Goal: Navigation & Orientation: Find specific page/section

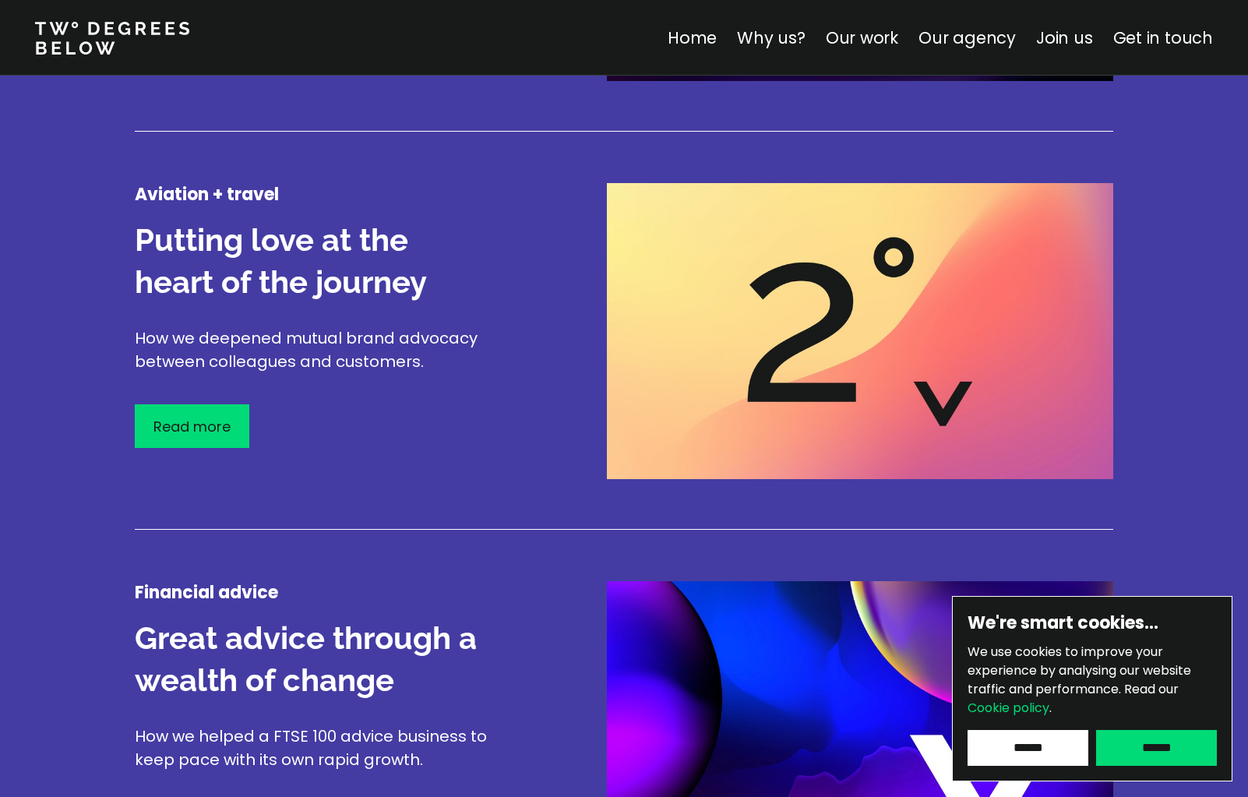
scroll to position [2698, 0]
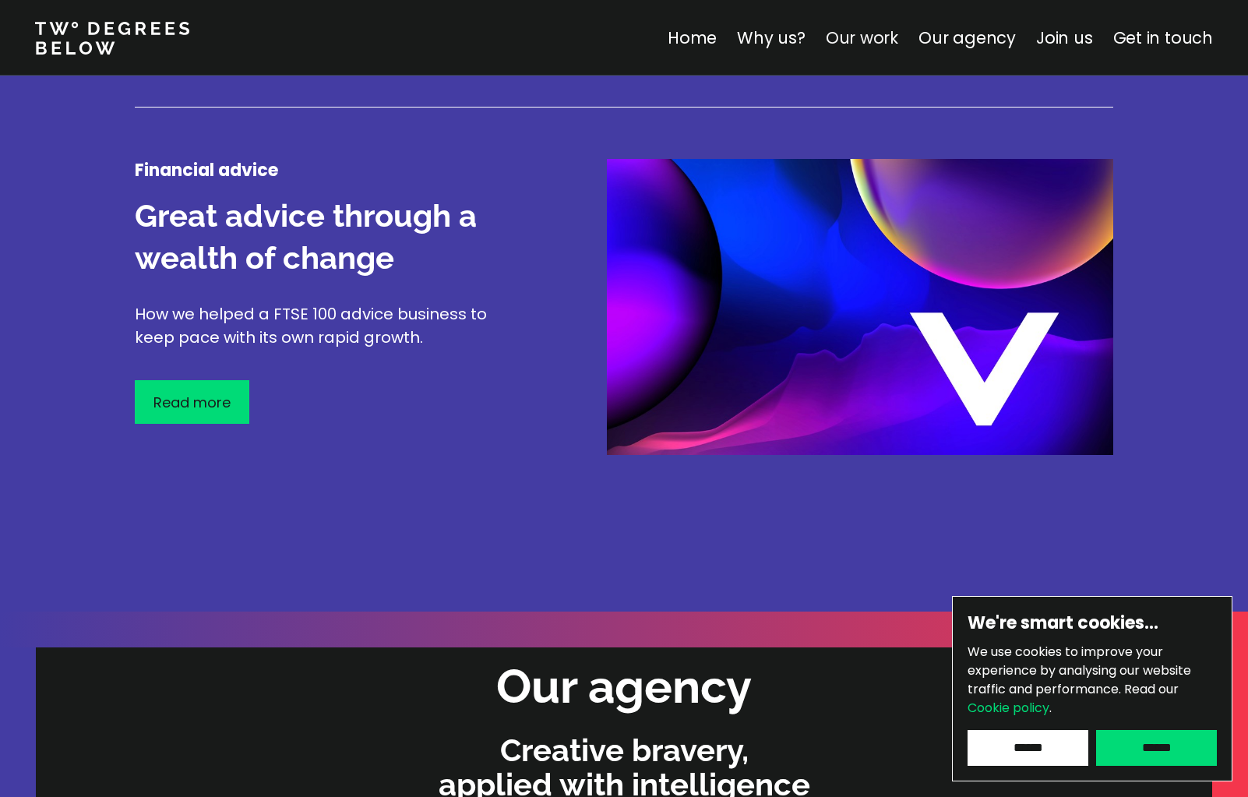
click at [865, 34] on link "Our work" at bounding box center [862, 37] width 72 height 23
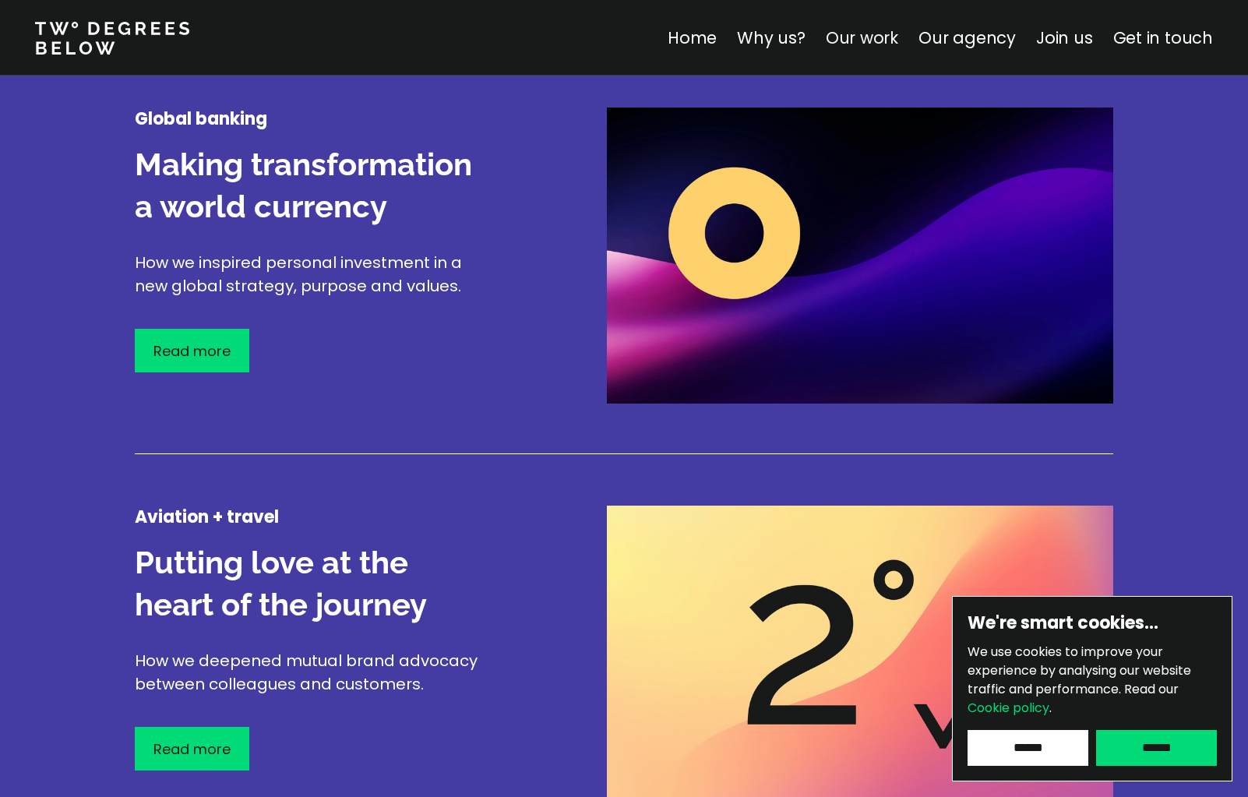
scroll to position [1825, 0]
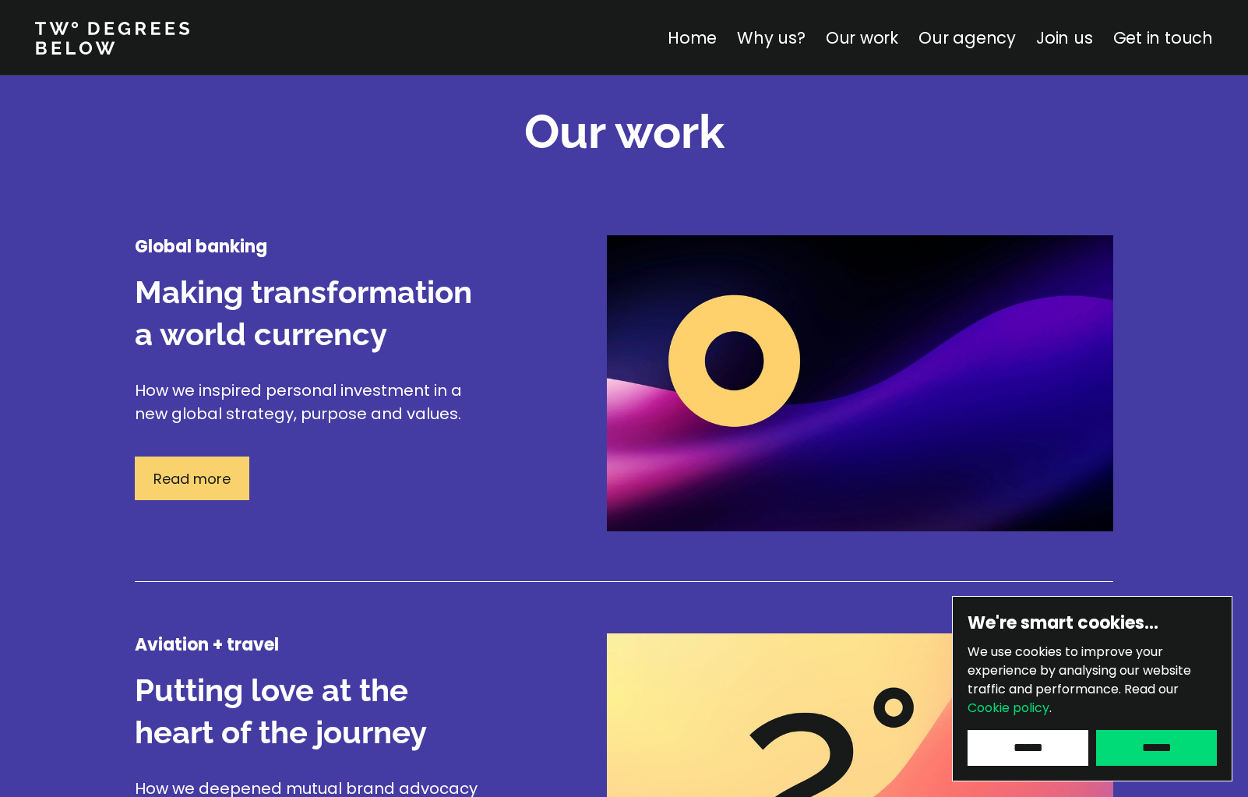
click at [207, 481] on p "Read more" at bounding box center [191, 478] width 77 height 21
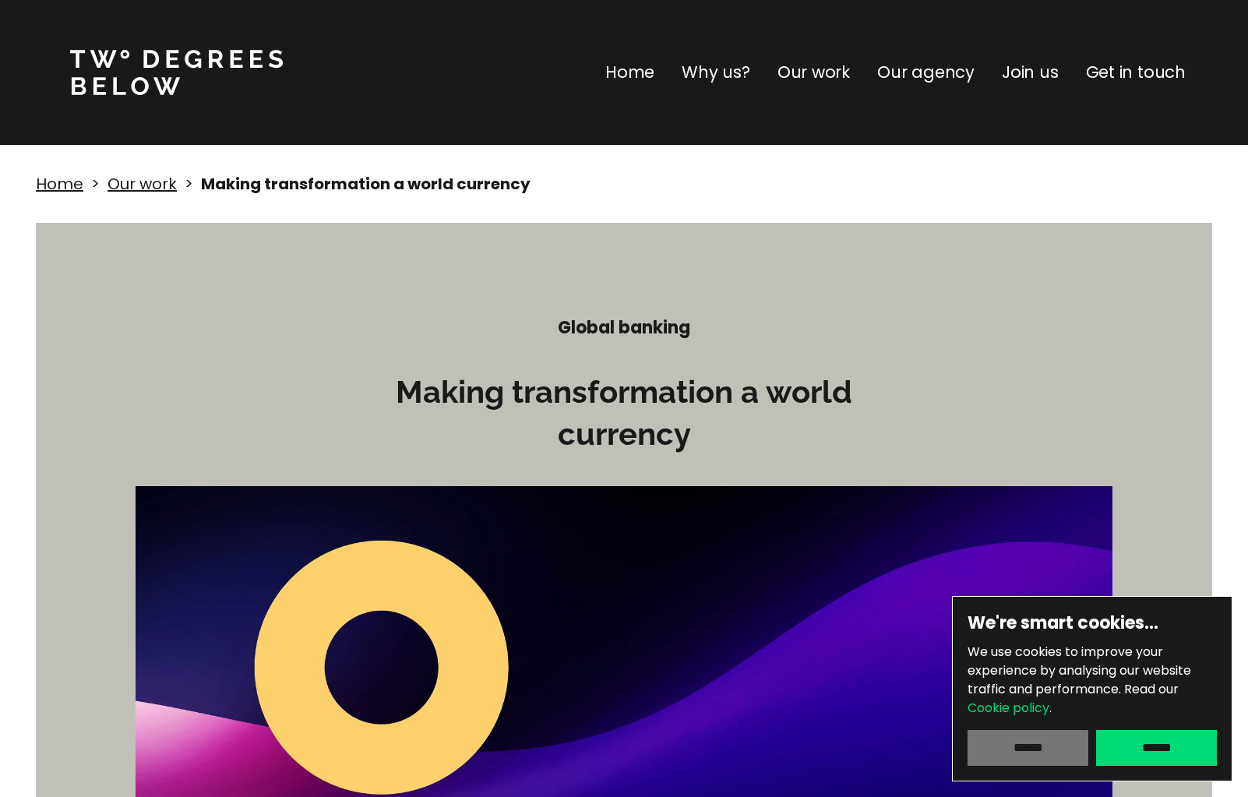
click at [1060, 752] on input "******" at bounding box center [1027, 748] width 121 height 36
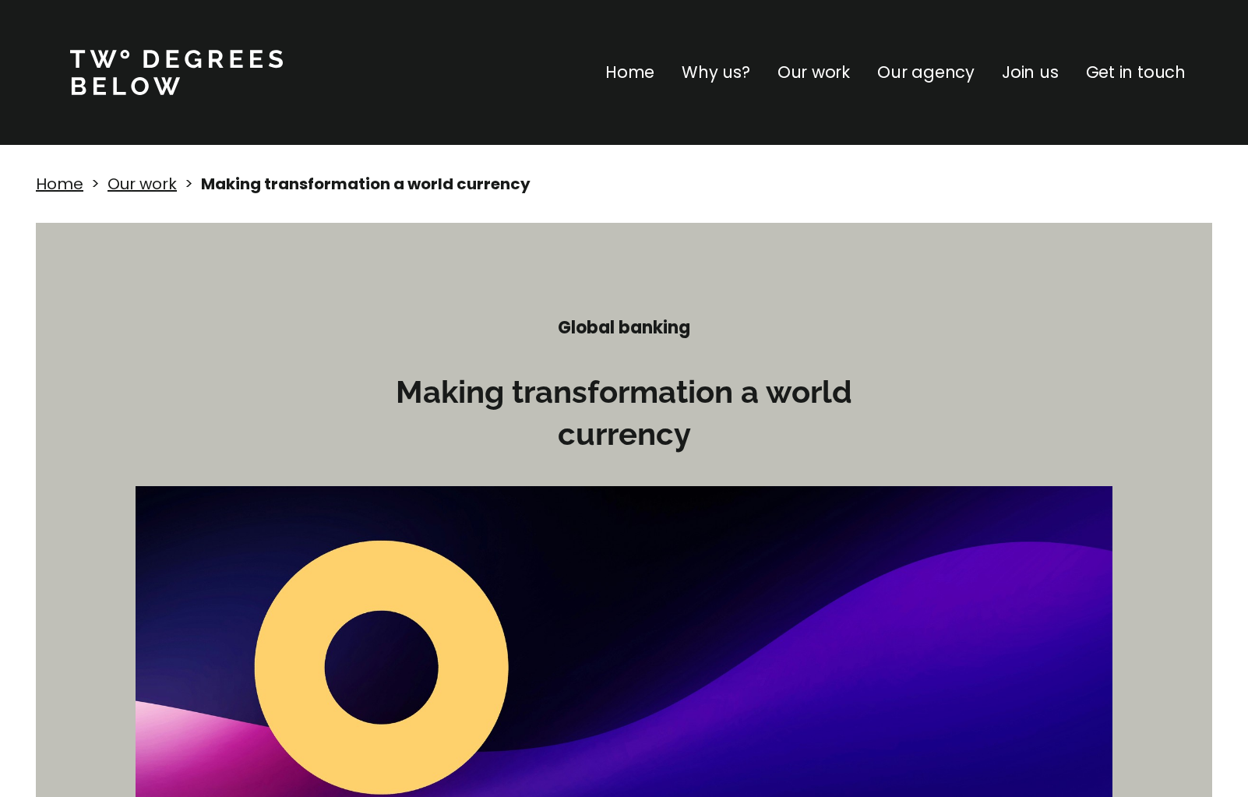
click at [700, 406] on h3 "Making transformation a world currency" at bounding box center [623, 413] width 467 height 84
click at [722, 428] on h3 "Making transformation a world currency" at bounding box center [623, 413] width 467 height 84
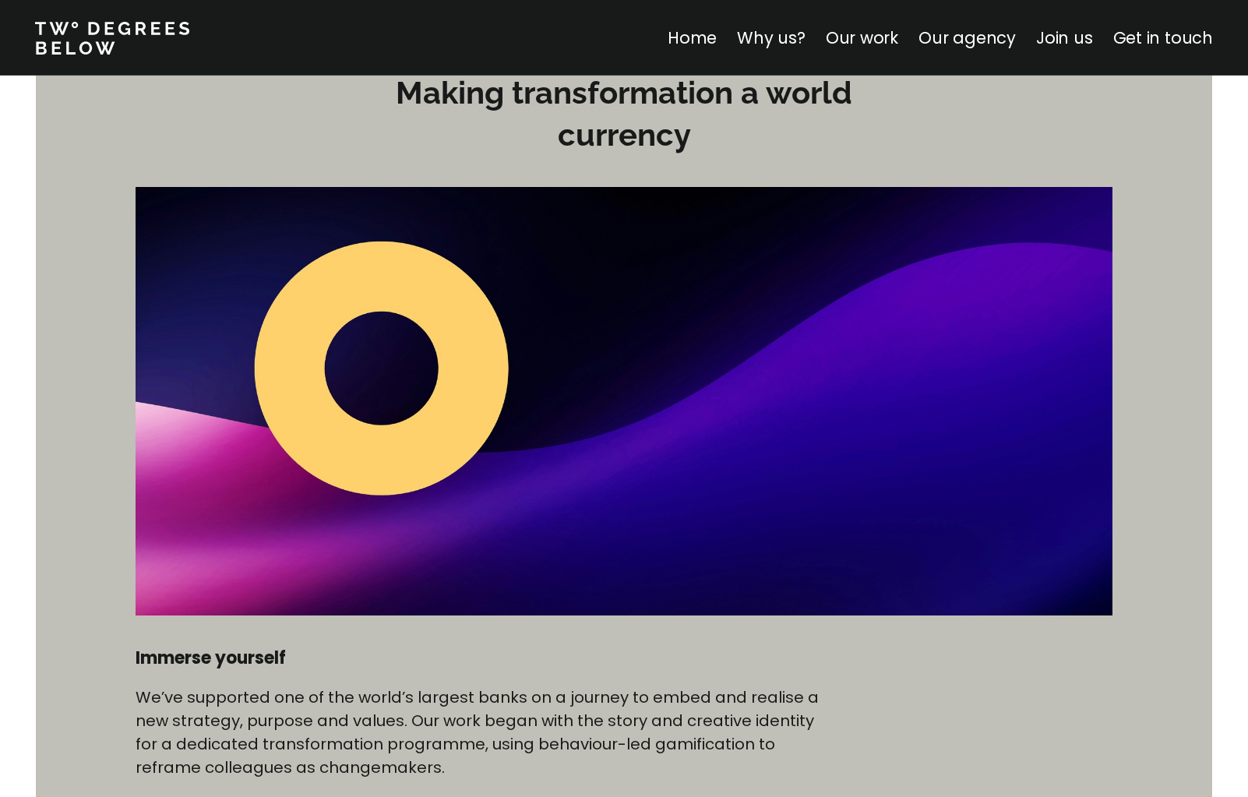
scroll to position [294, 0]
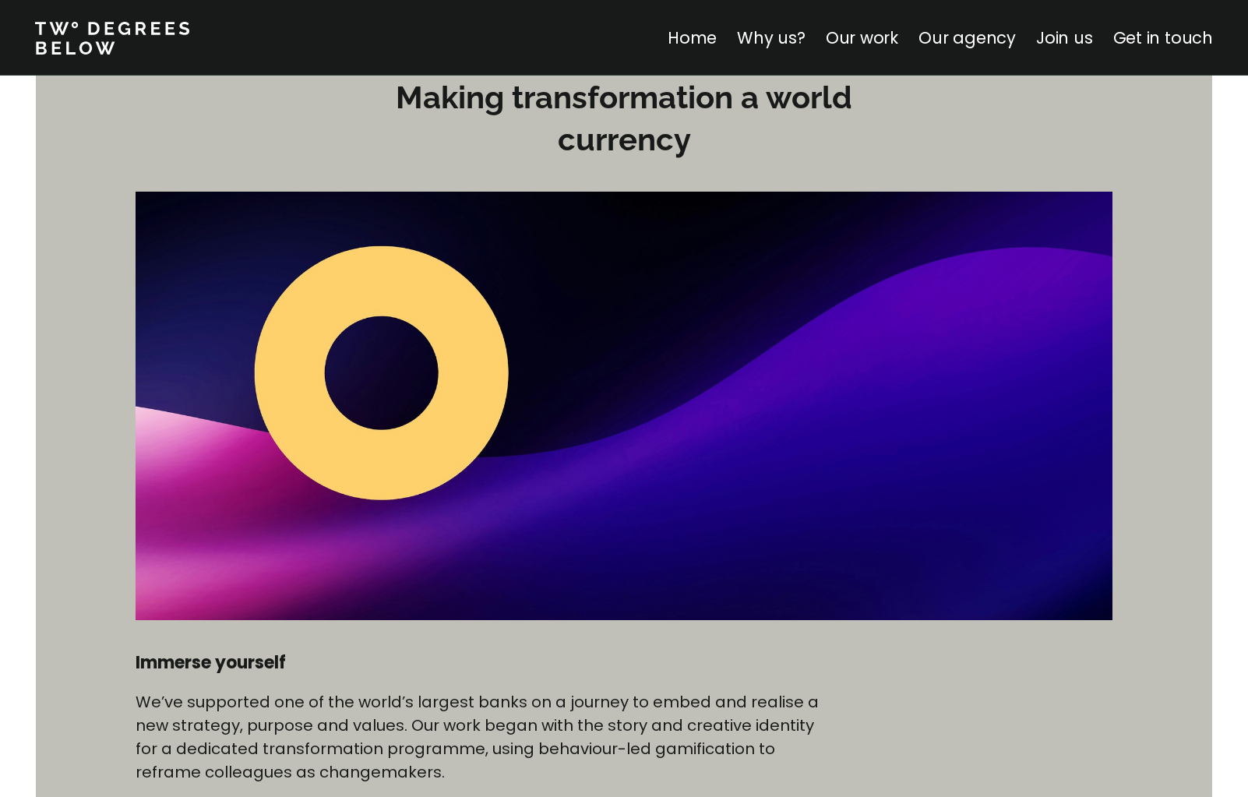
click at [976, 357] on img at bounding box center [624, 406] width 977 height 428
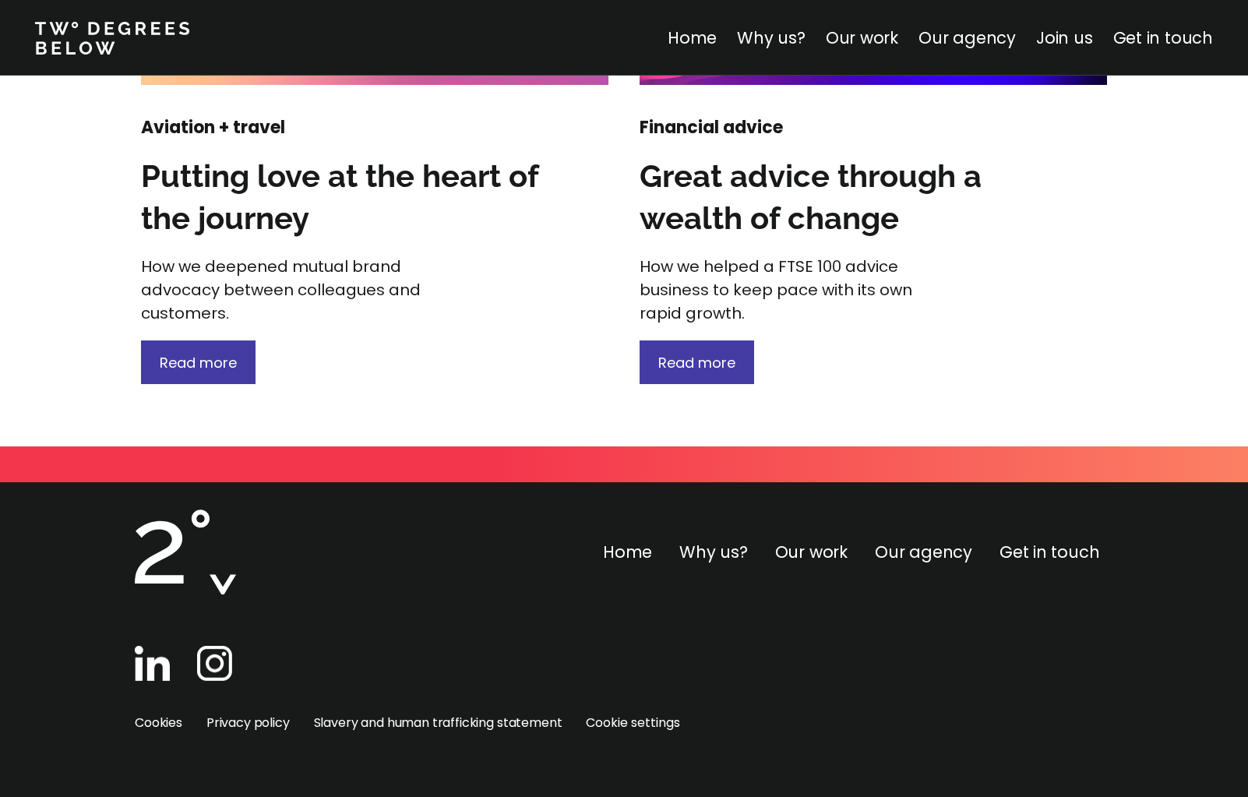
scroll to position [2218, 0]
click at [963, 41] on link "Our agency" at bounding box center [966, 37] width 97 height 23
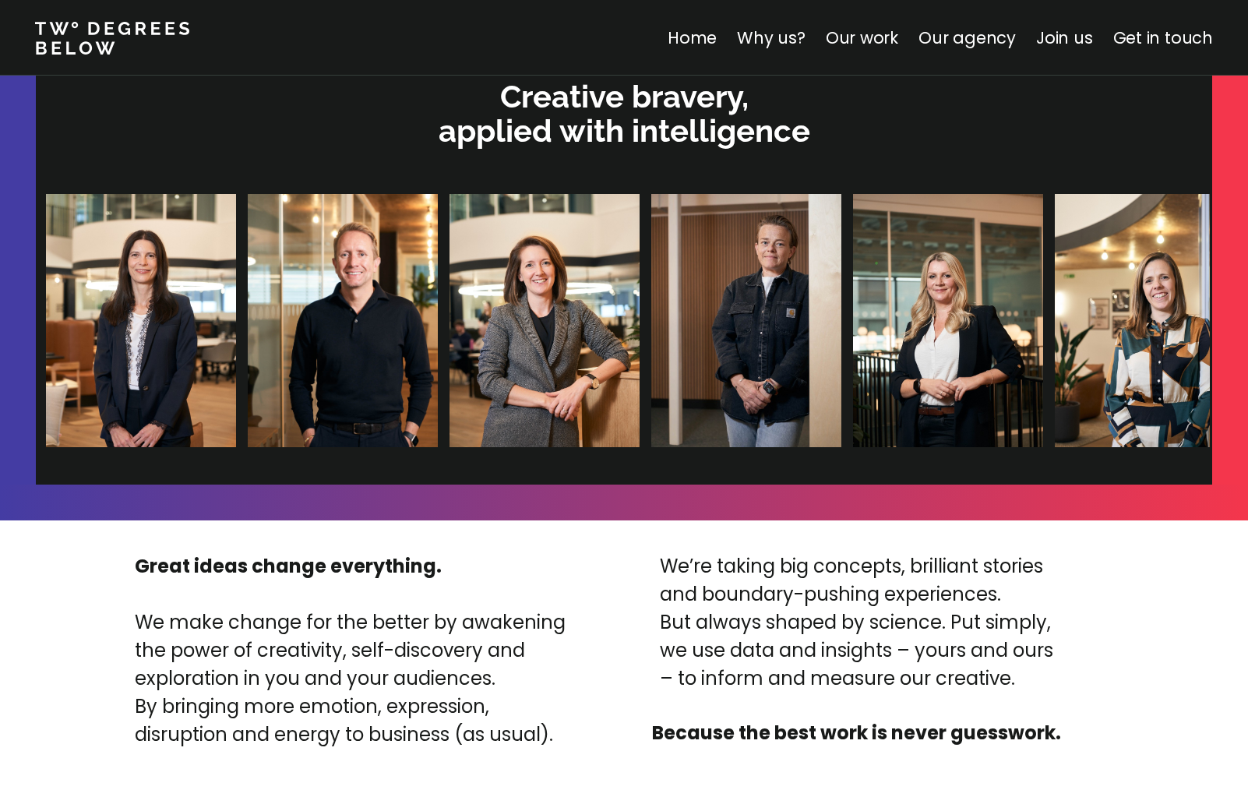
scroll to position [3339, 0]
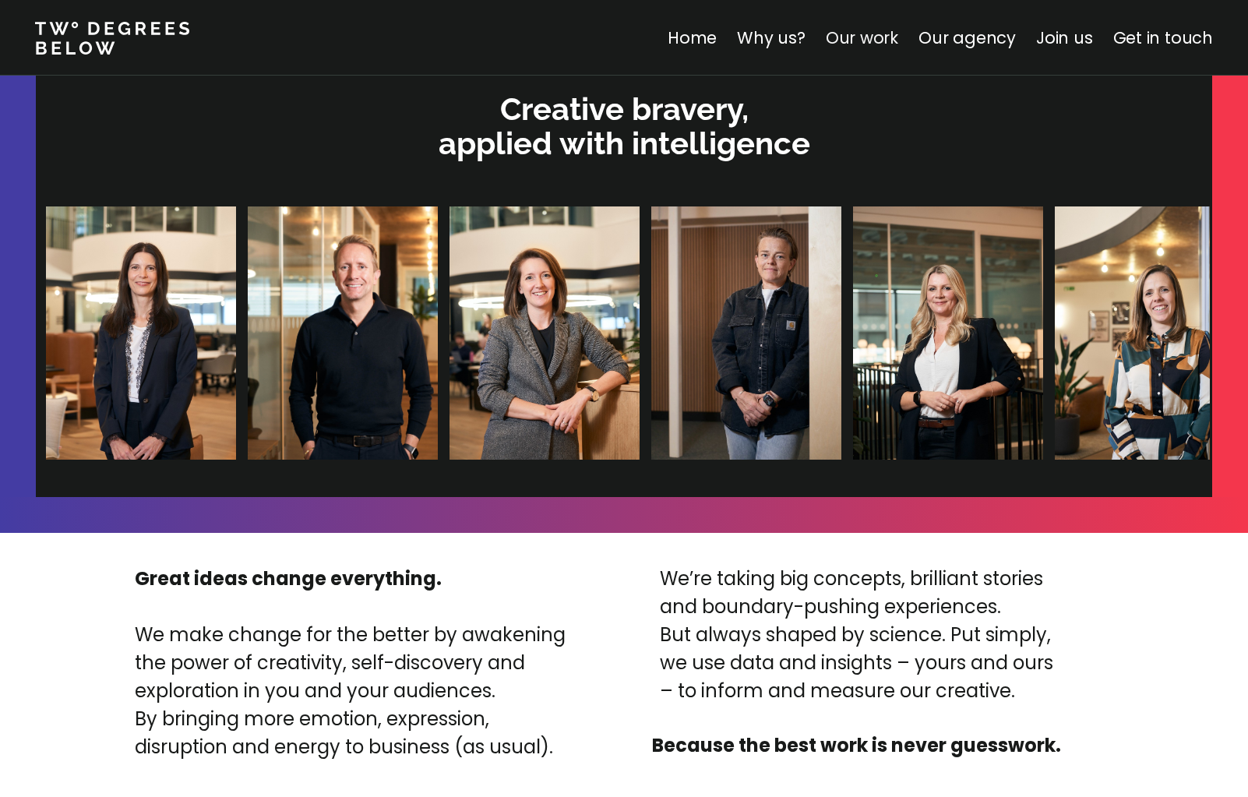
click at [876, 42] on link "Our work" at bounding box center [862, 37] width 72 height 23
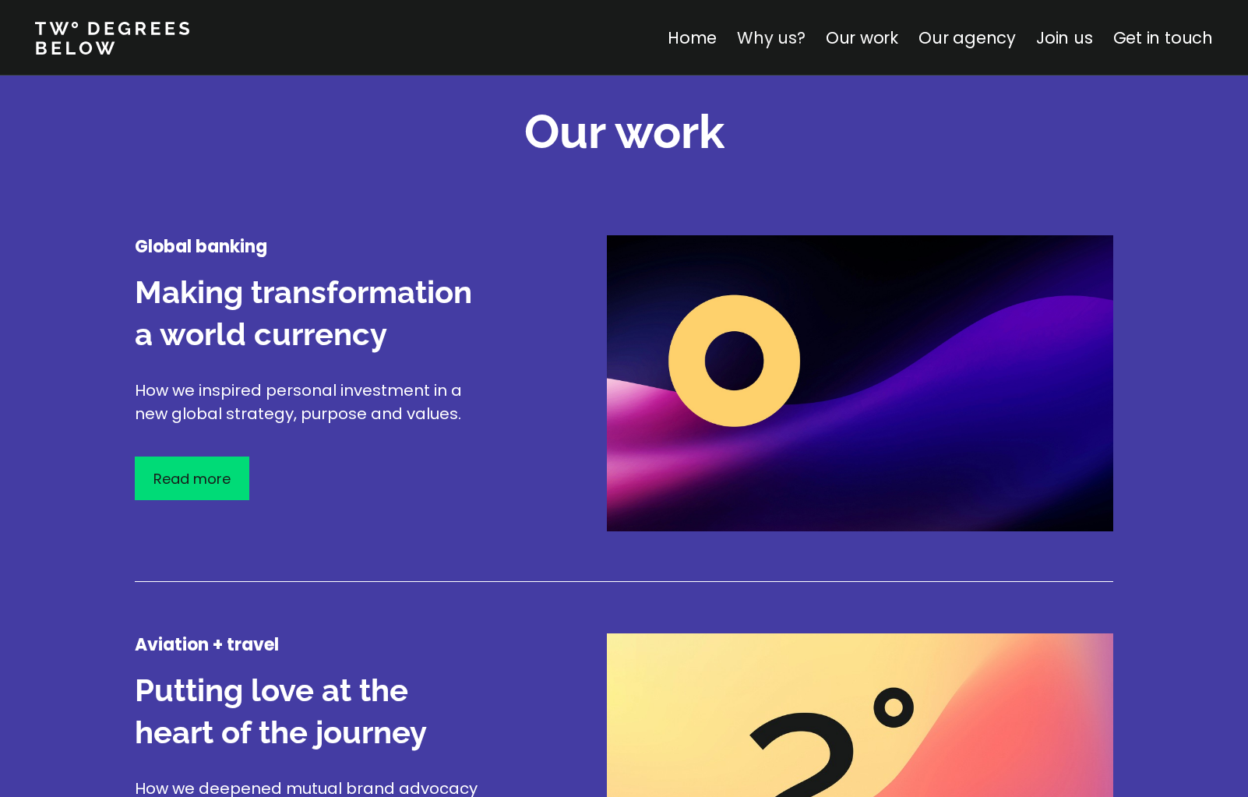
click at [778, 42] on link "Why us?" at bounding box center [771, 37] width 69 height 23
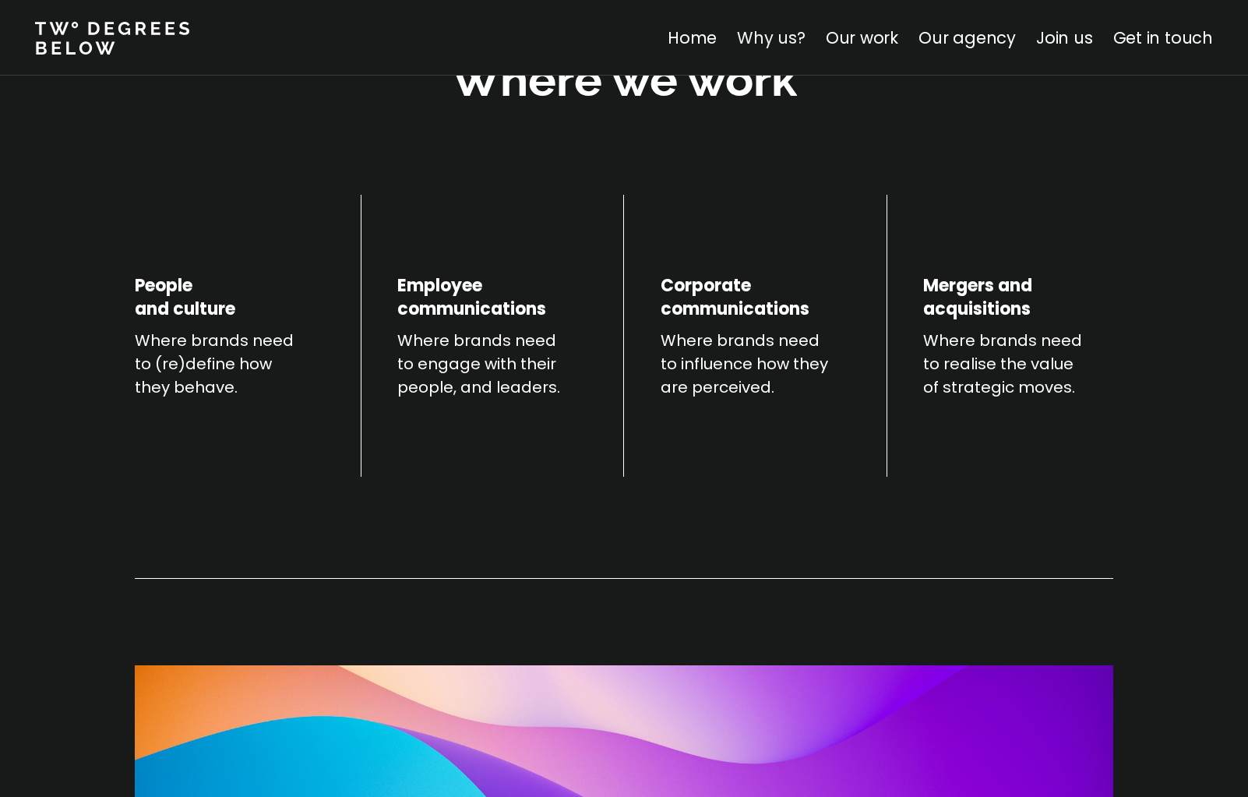
scroll to position [545, 0]
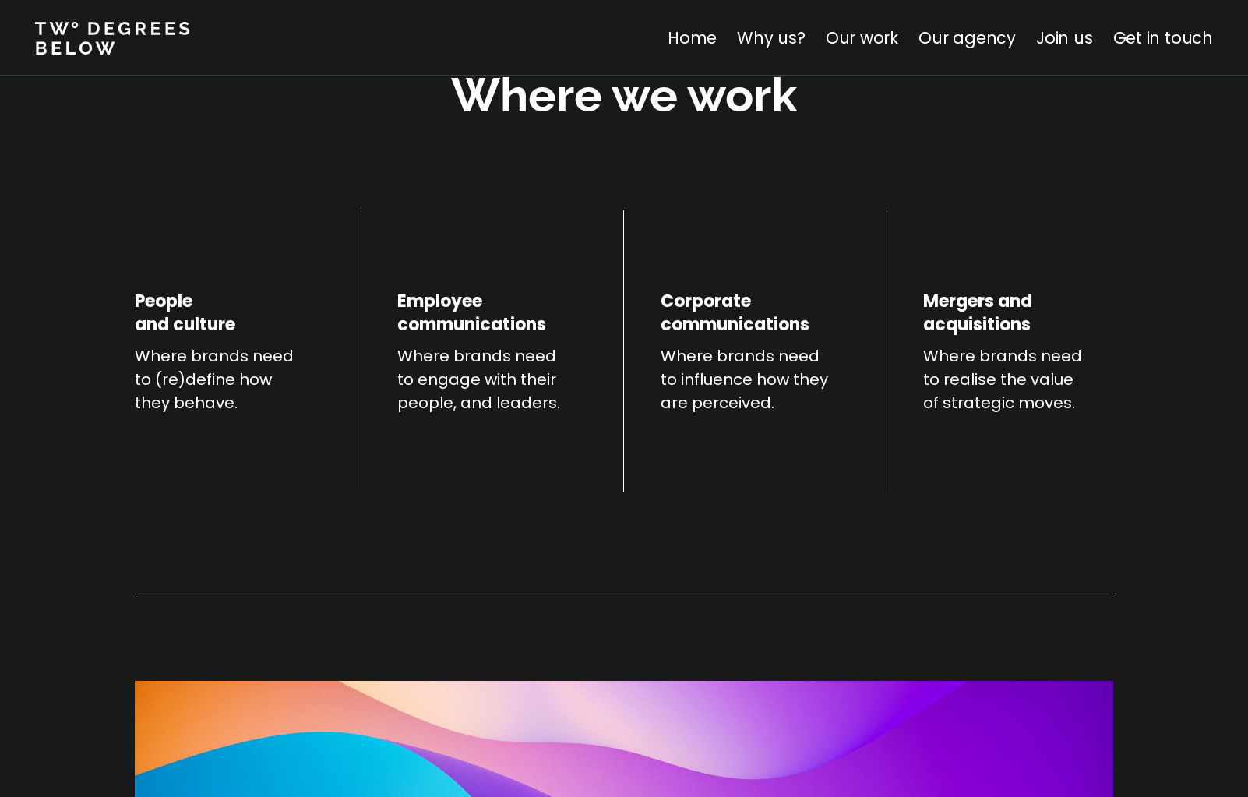
click at [918, 43] on div "Home Why us? Our work Our agency Join us Get in touch" at bounding box center [952, 38] width 569 height 25
click at [890, 41] on link "Our work" at bounding box center [862, 37] width 72 height 23
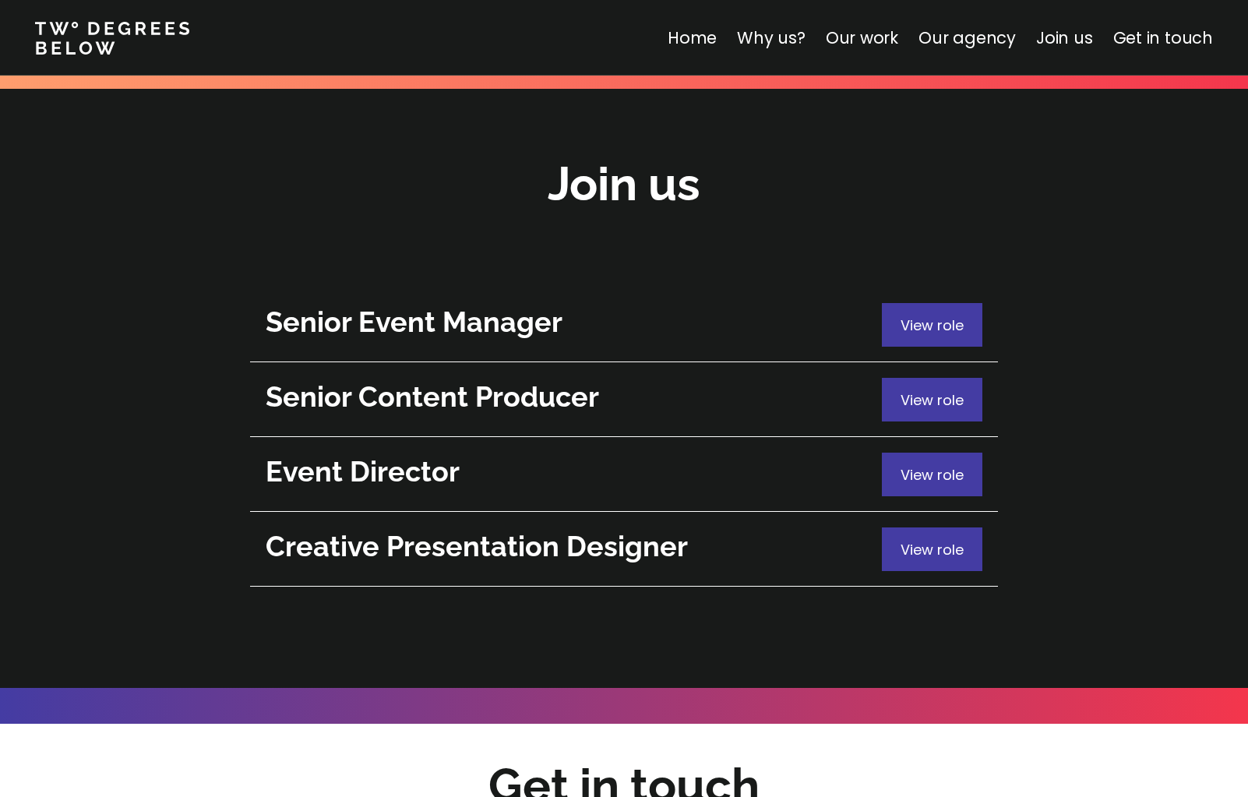
scroll to position [5590, 0]
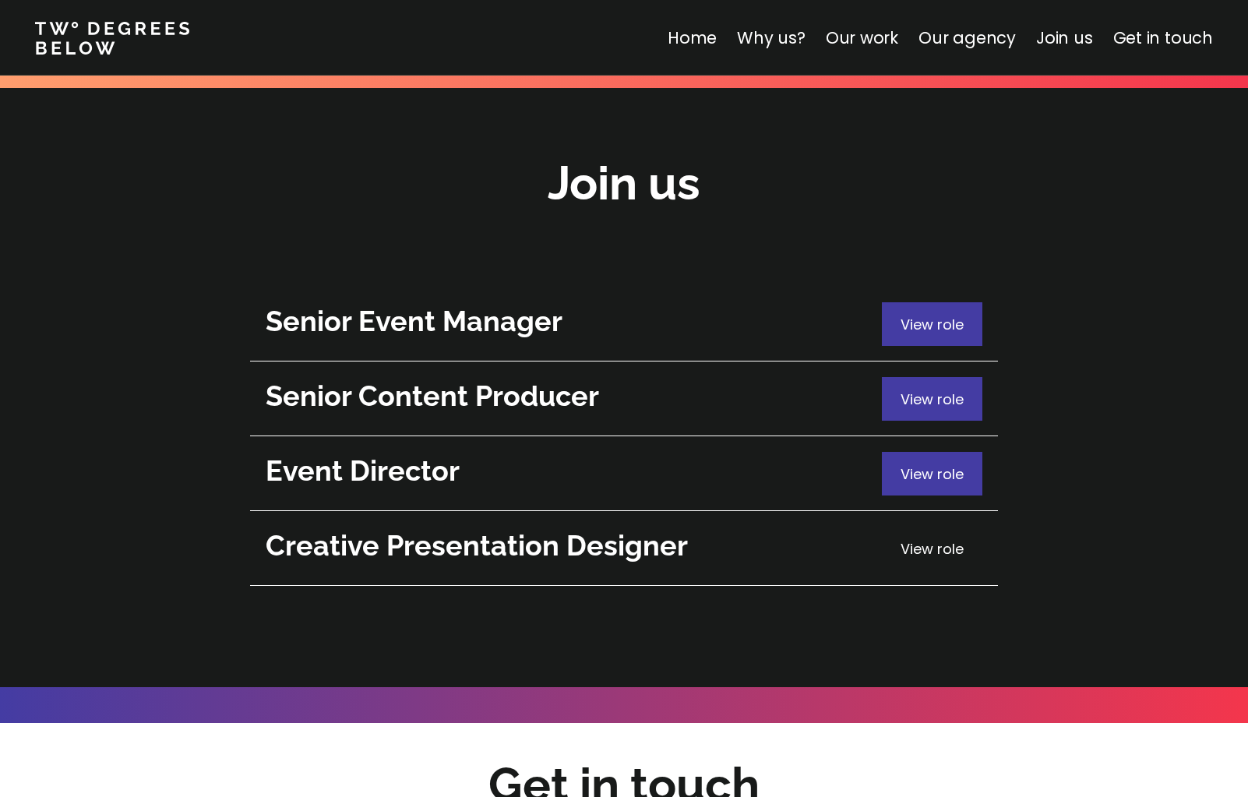
click at [956, 538] on p "View role" at bounding box center [931, 548] width 63 height 21
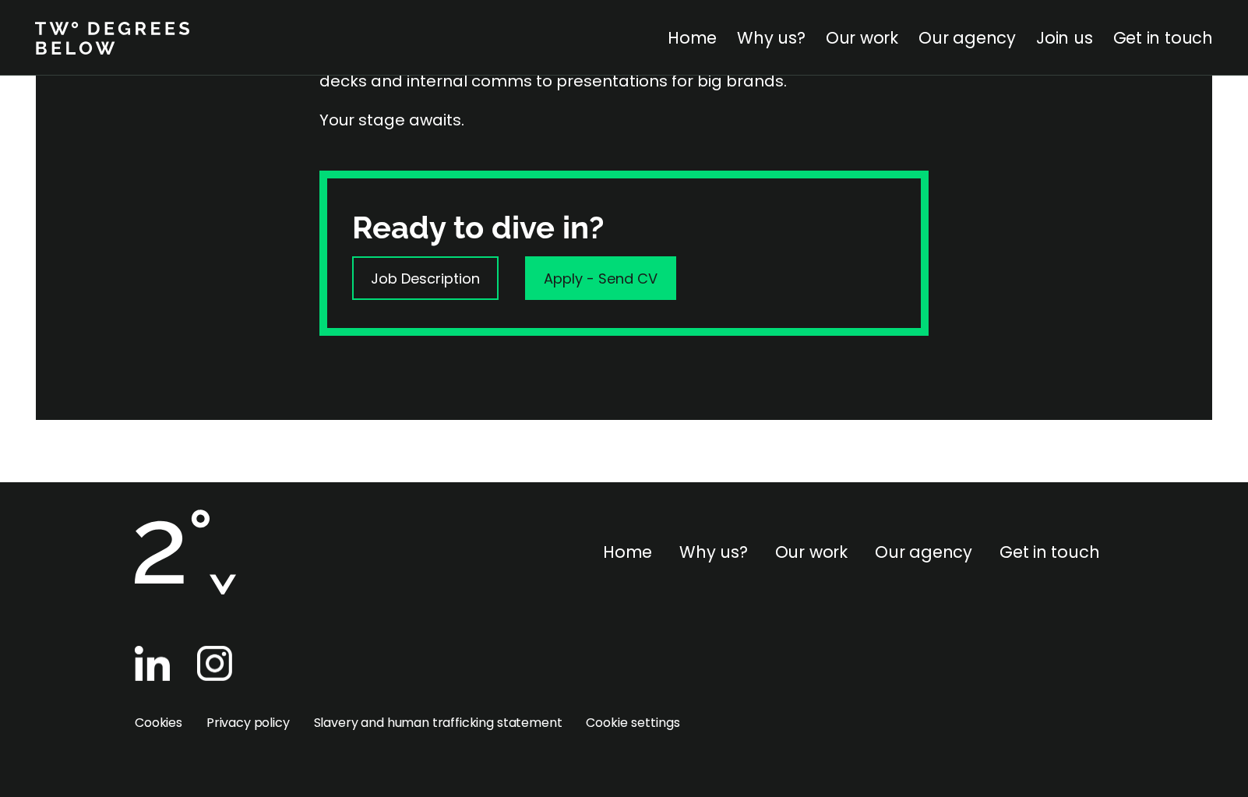
scroll to position [474, 0]
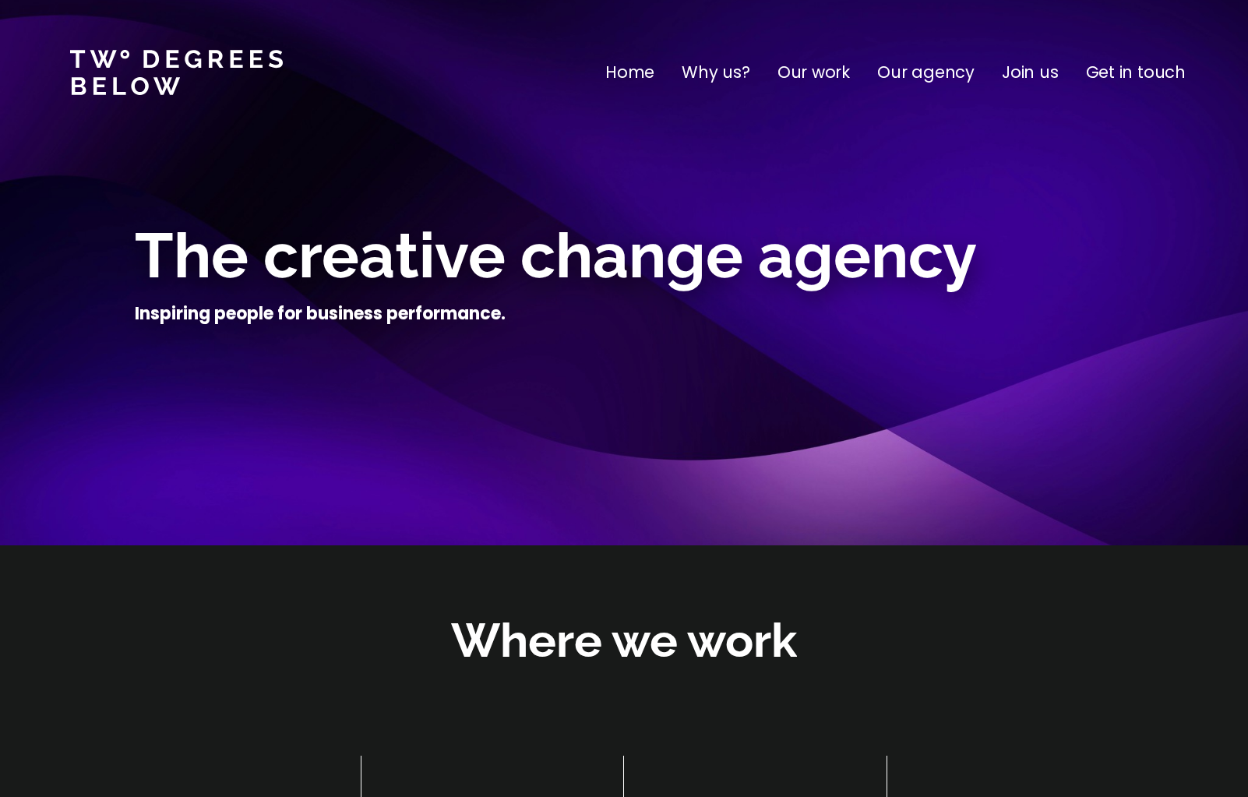
click at [835, 69] on p "Our work" at bounding box center [813, 72] width 72 height 25
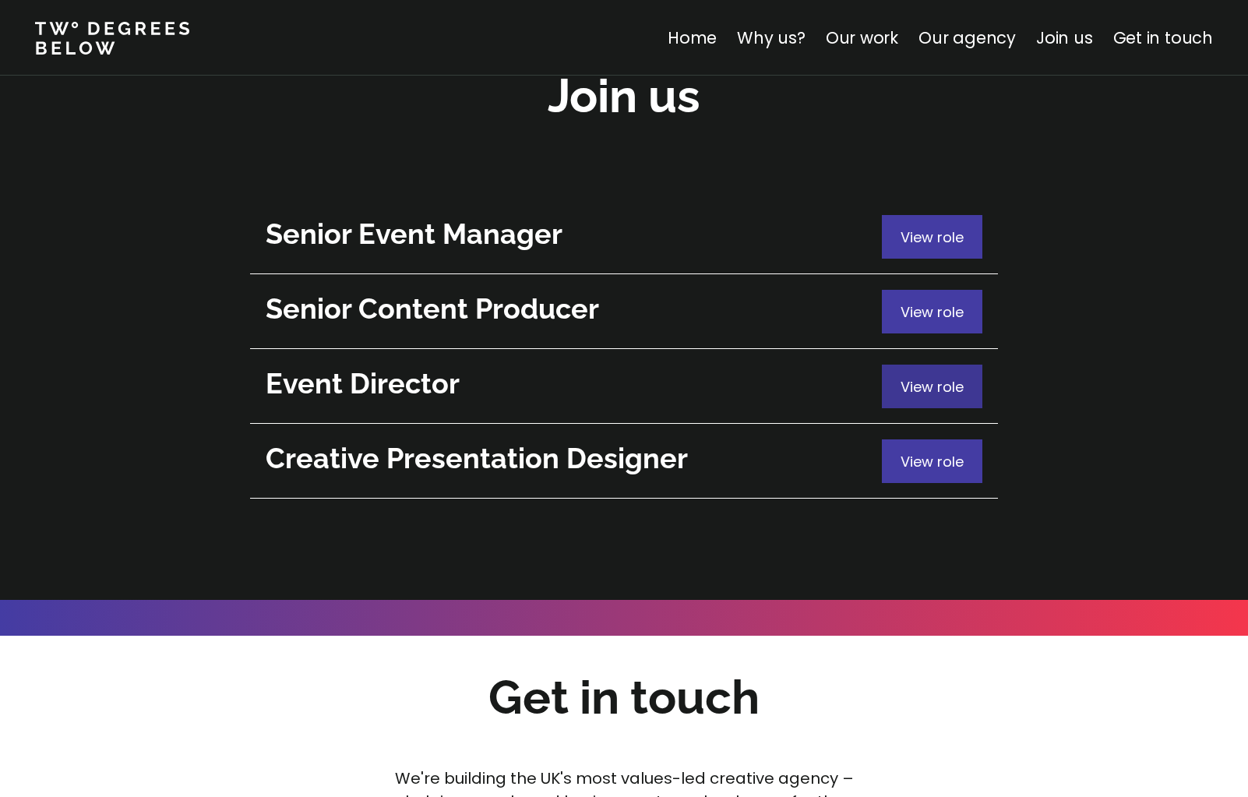
scroll to position [5679, 0]
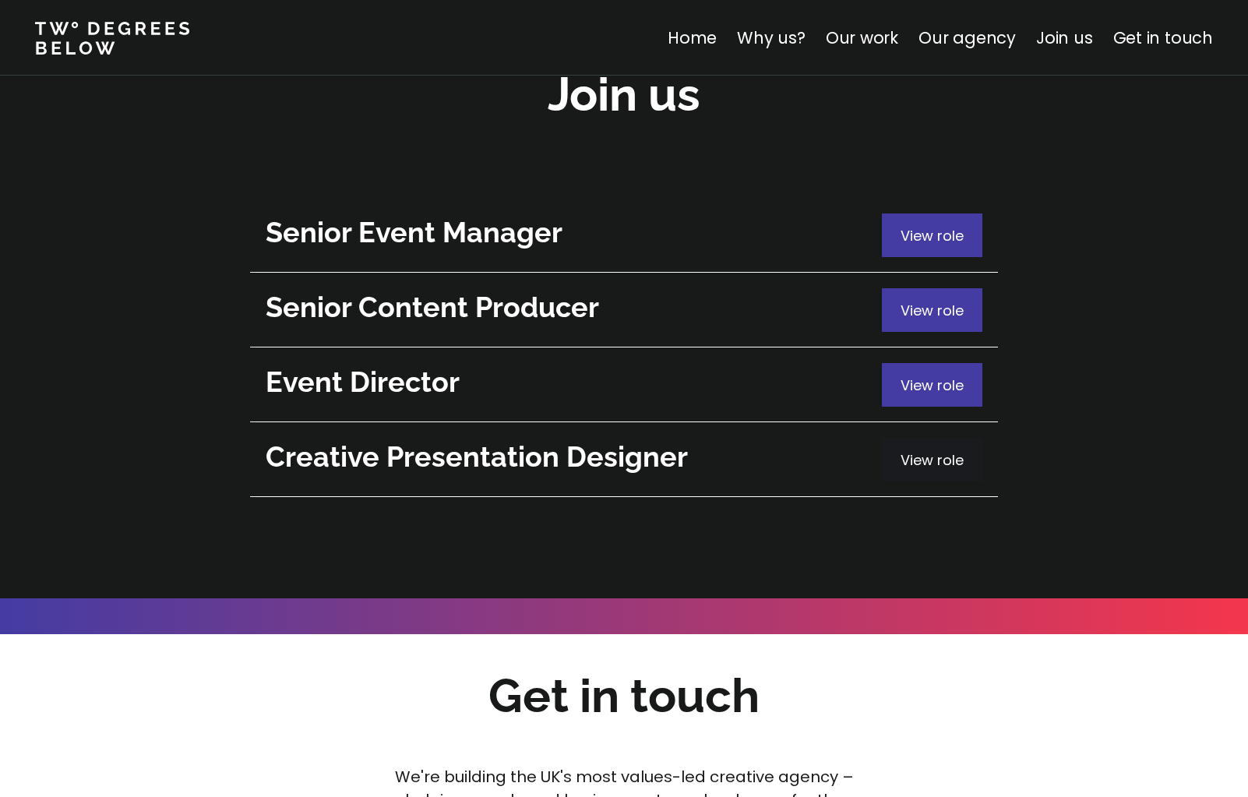
click at [953, 450] on span "View role" at bounding box center [931, 459] width 63 height 19
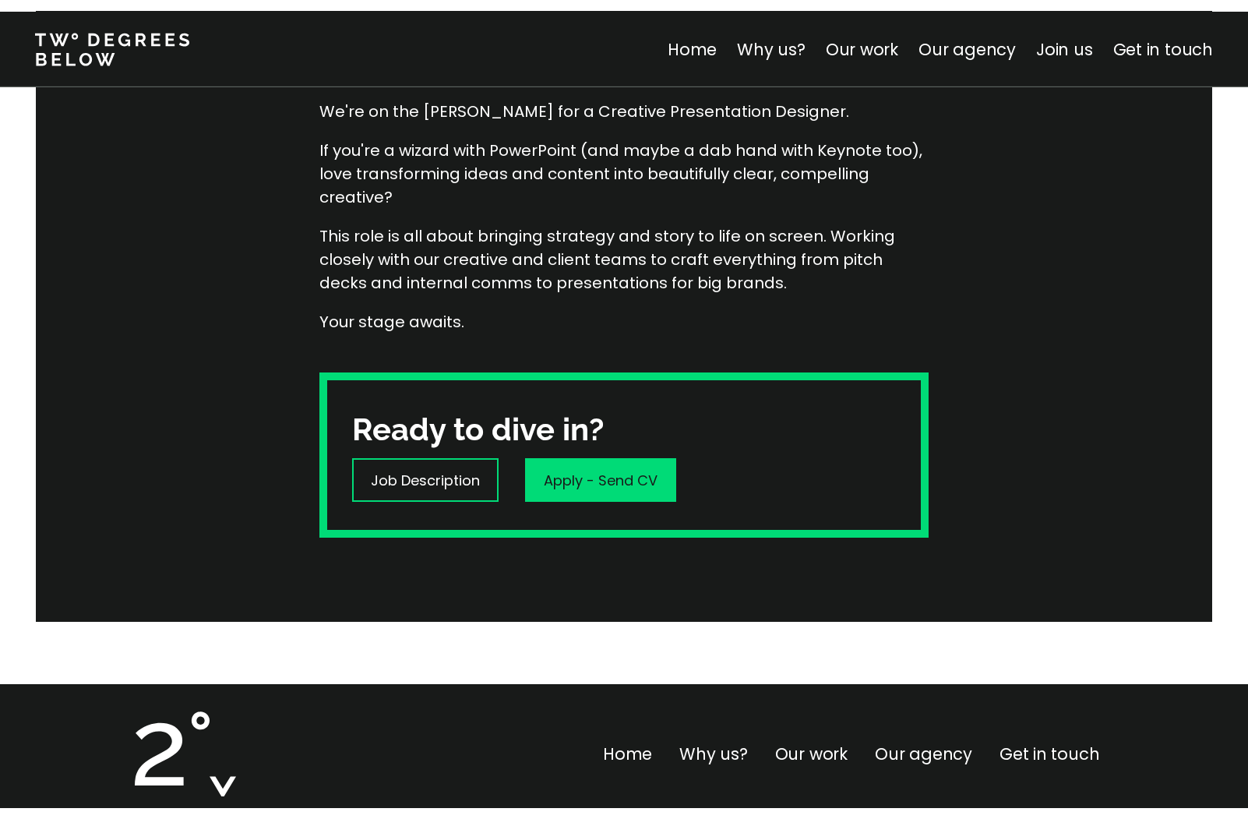
scroll to position [289, 0]
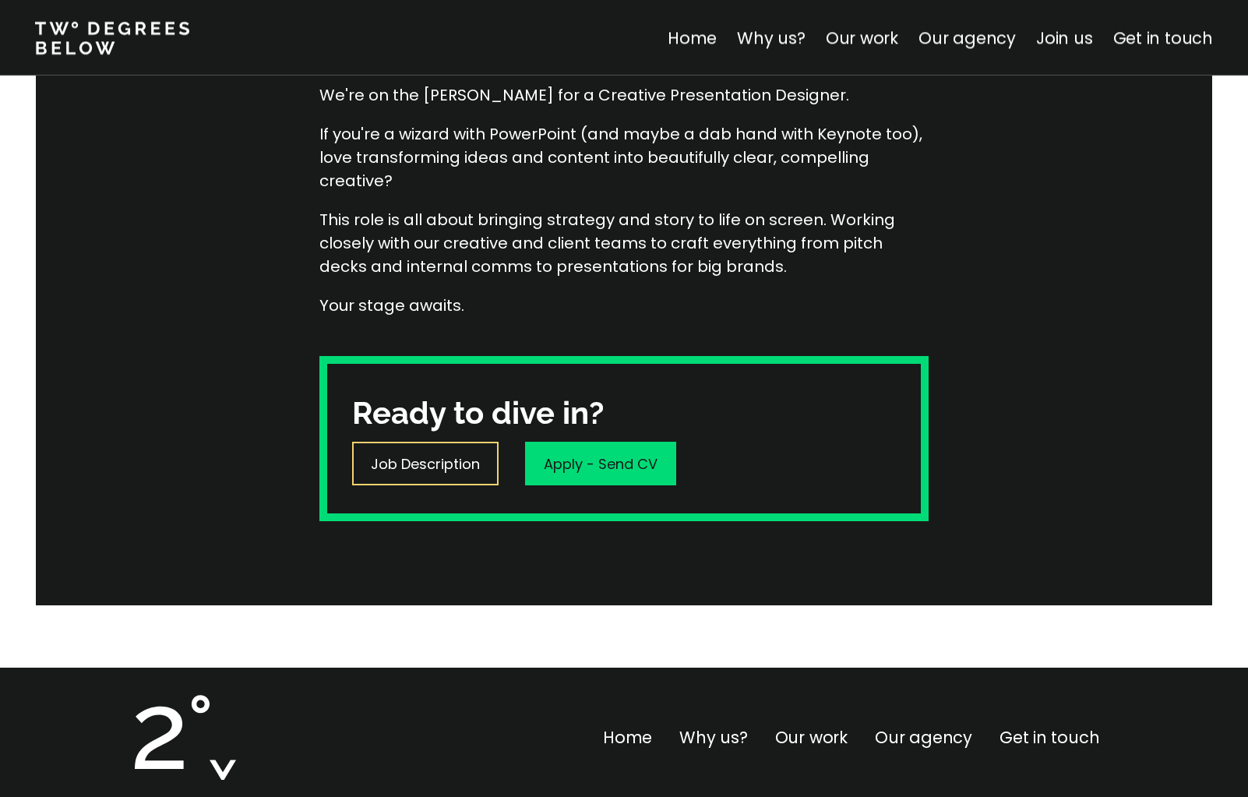
click at [396, 466] on p "Job Description" at bounding box center [425, 463] width 109 height 21
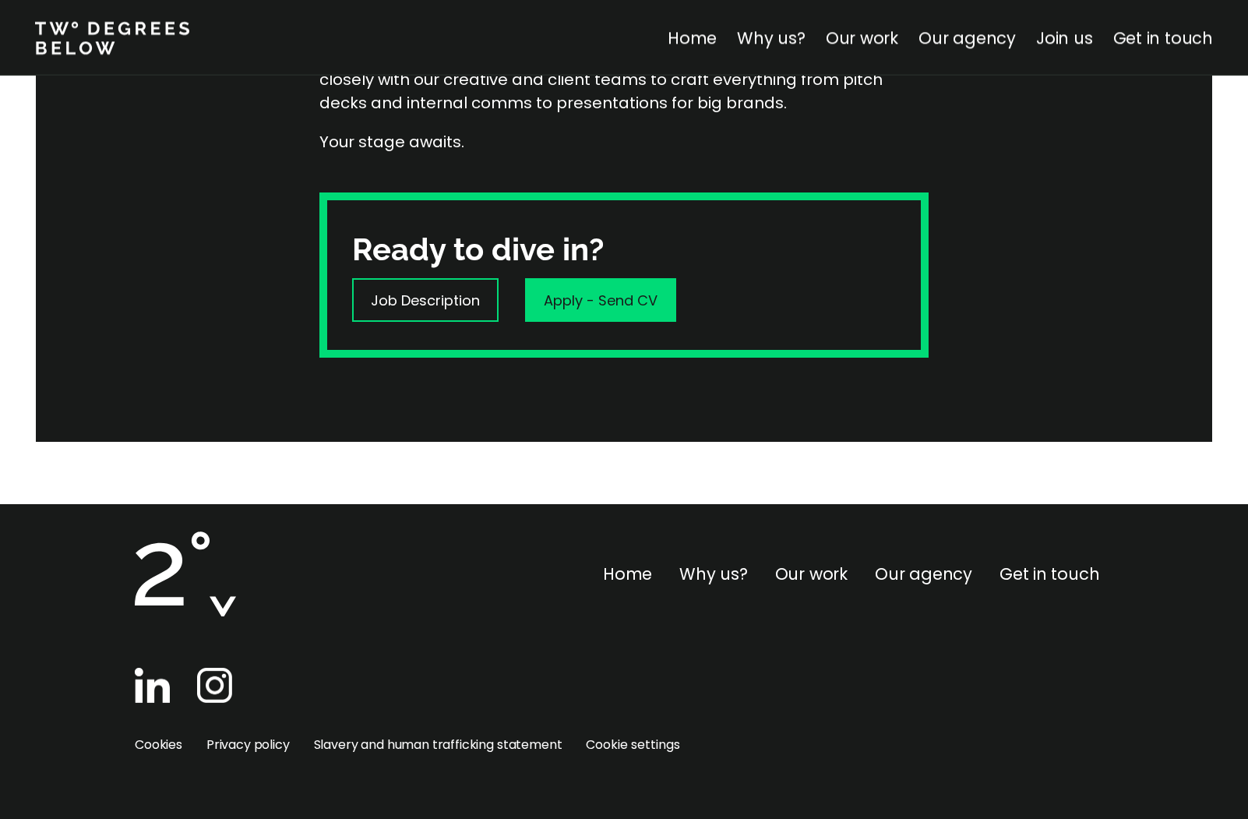
scroll to position [453, 0]
click at [920, 579] on link "Our agency" at bounding box center [923, 573] width 97 height 23
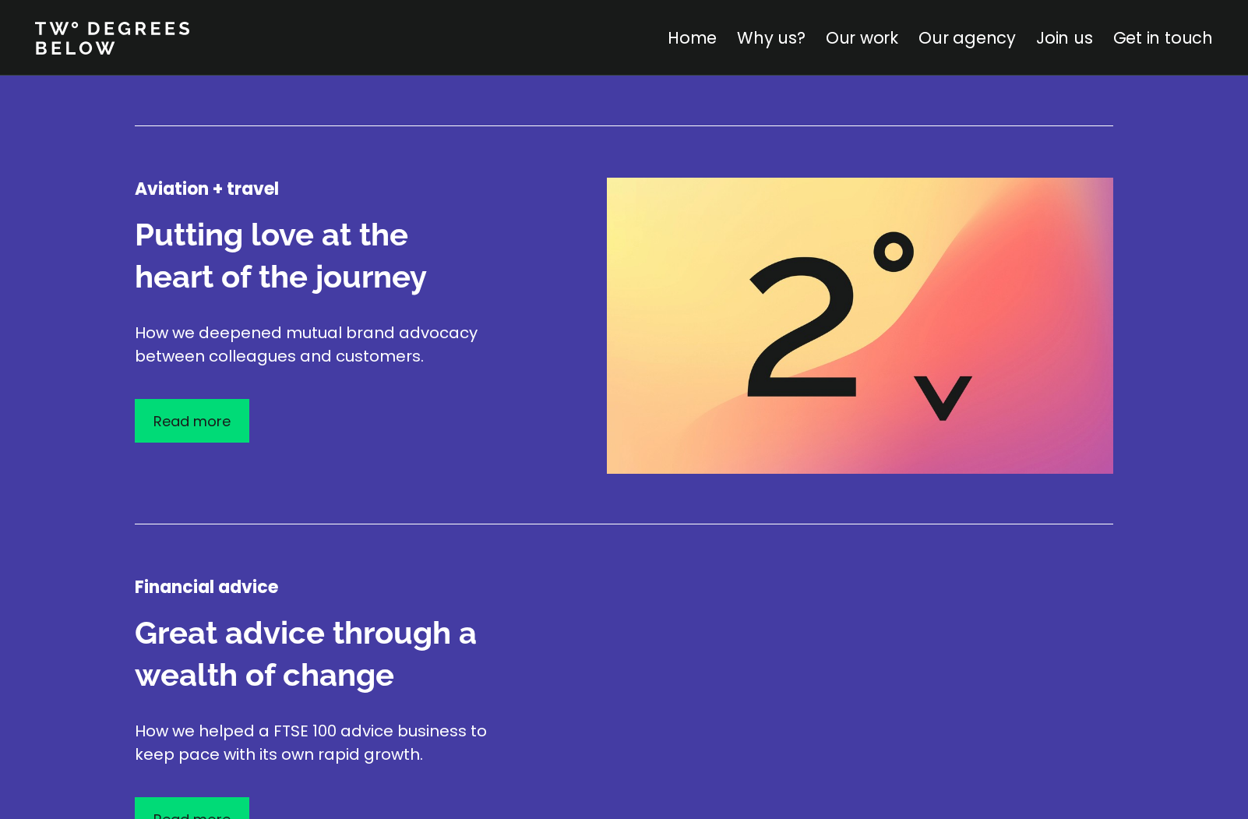
scroll to position [2272, 0]
